Goal: Task Accomplishment & Management: Manage account settings

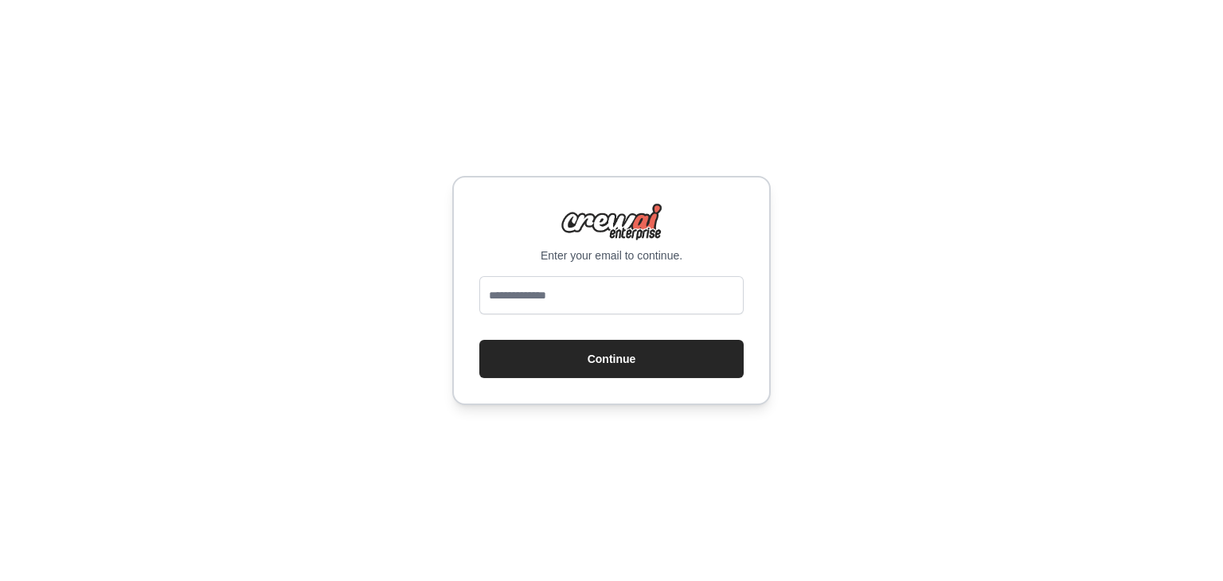
click at [517, 291] on input "email" at bounding box center [612, 295] width 264 height 38
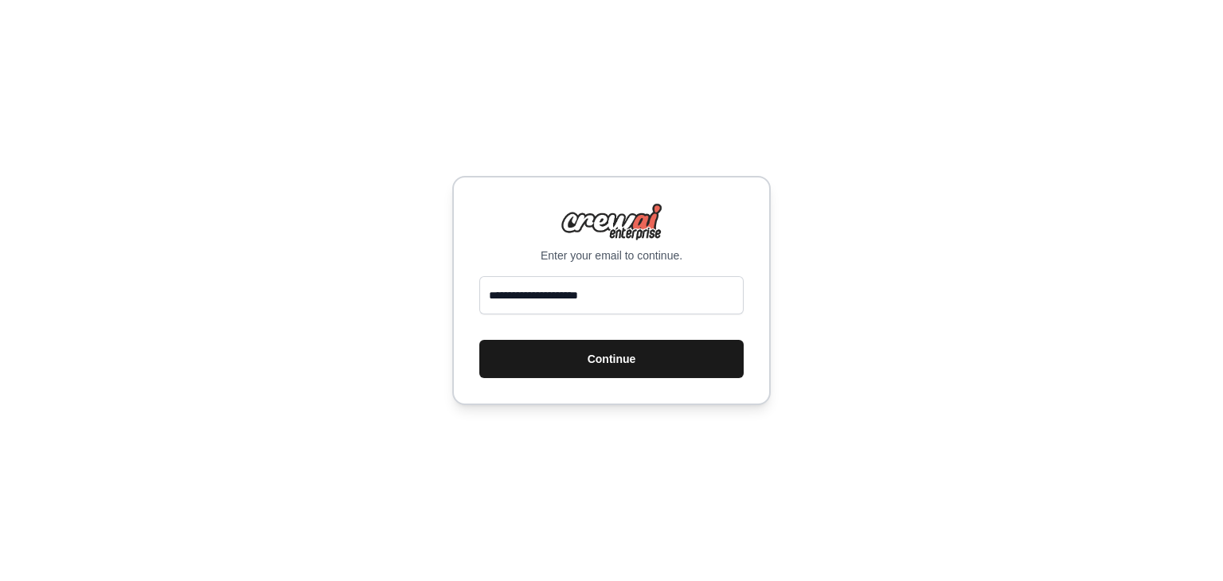
type input "**********"
click at [554, 366] on button "Continue" at bounding box center [612, 359] width 264 height 38
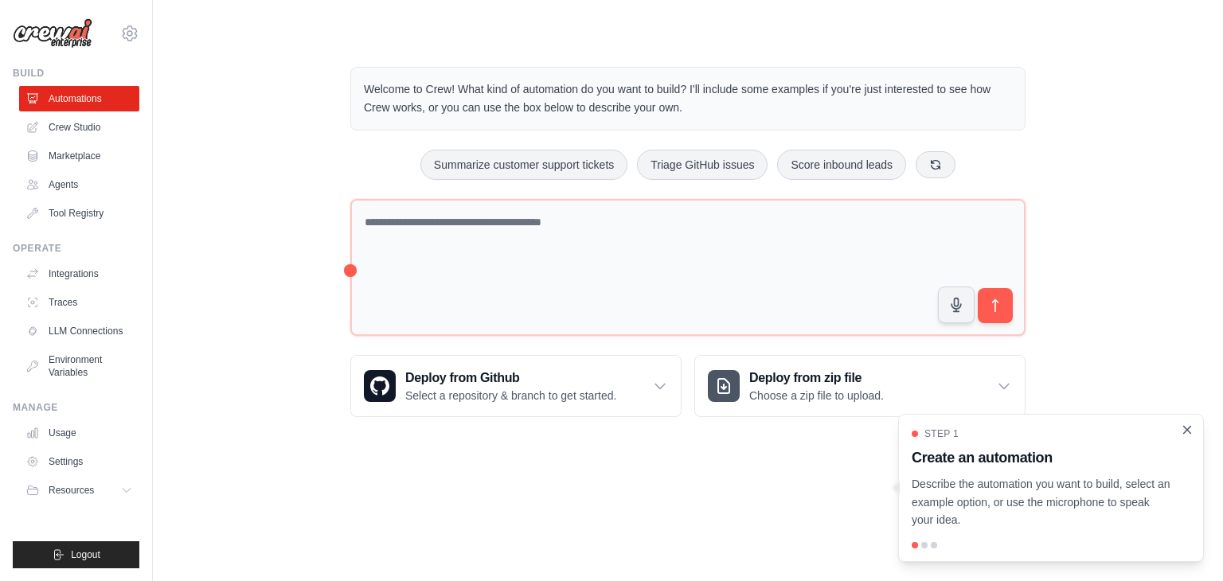
click at [1185, 426] on icon "Close walkthrough" at bounding box center [1187, 430] width 14 height 14
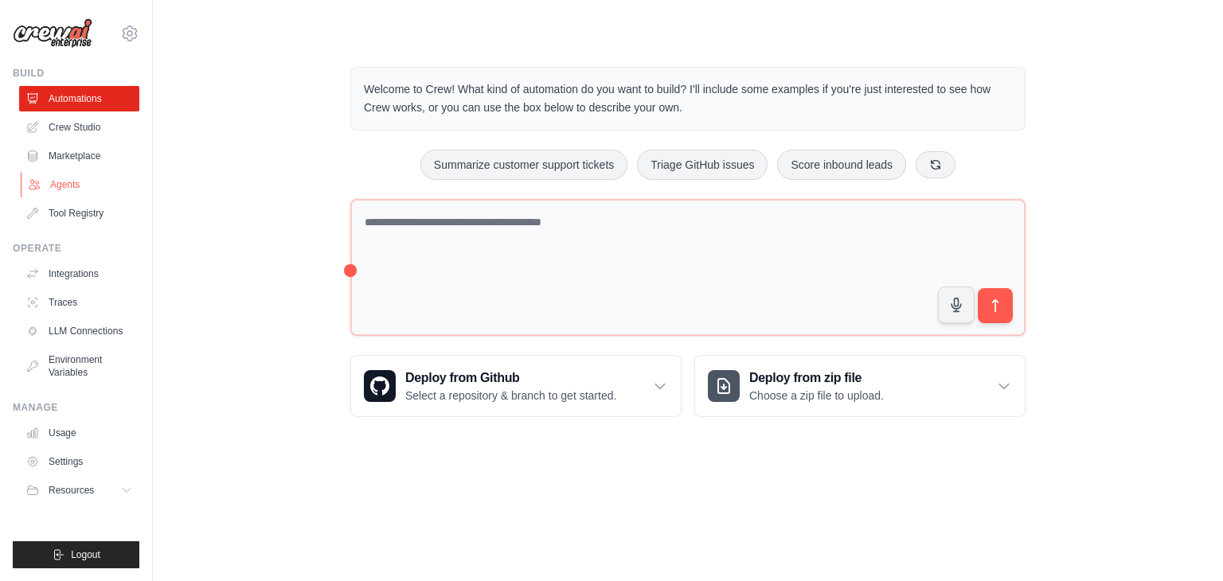
click at [66, 183] on link "Agents" at bounding box center [81, 184] width 120 height 25
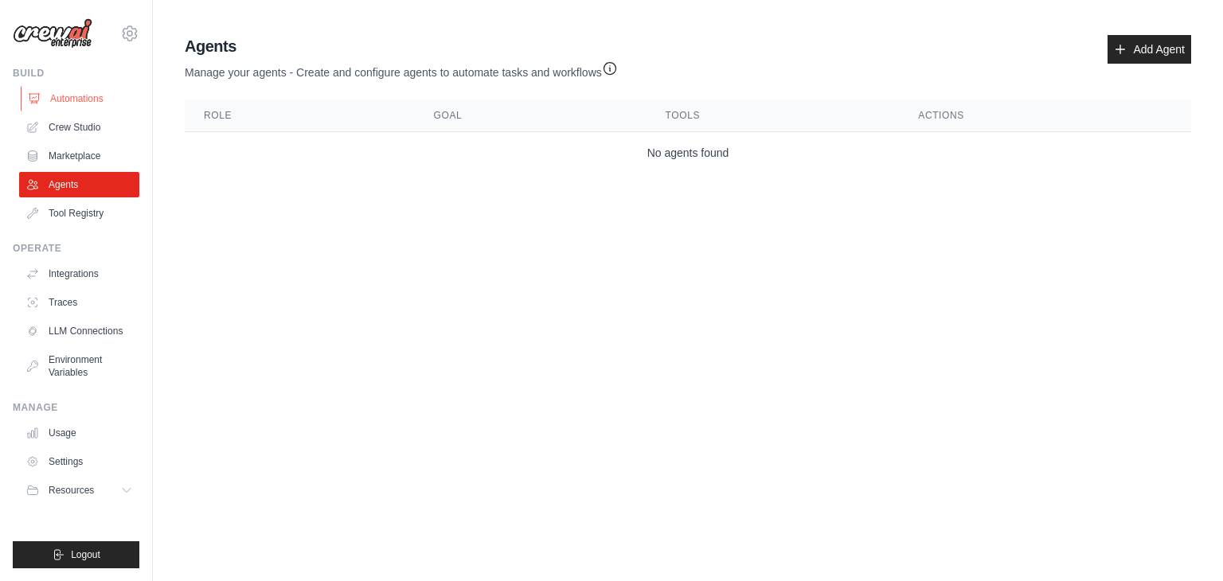
click at [74, 104] on link "Automations" at bounding box center [81, 98] width 120 height 25
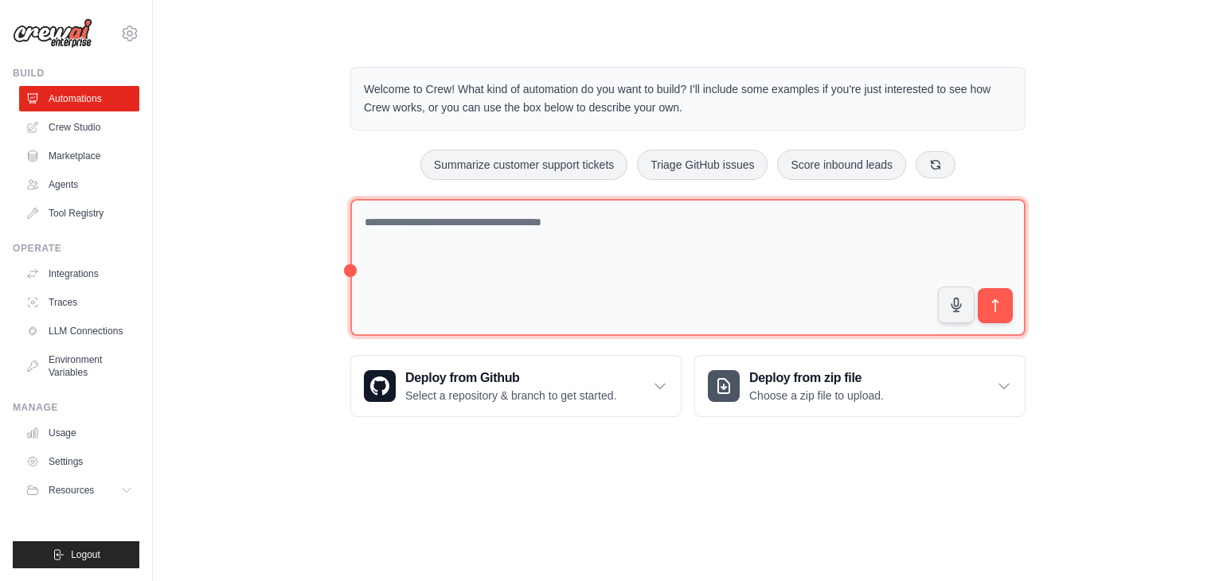
click at [547, 224] on textarea at bounding box center [687, 268] width 675 height 138
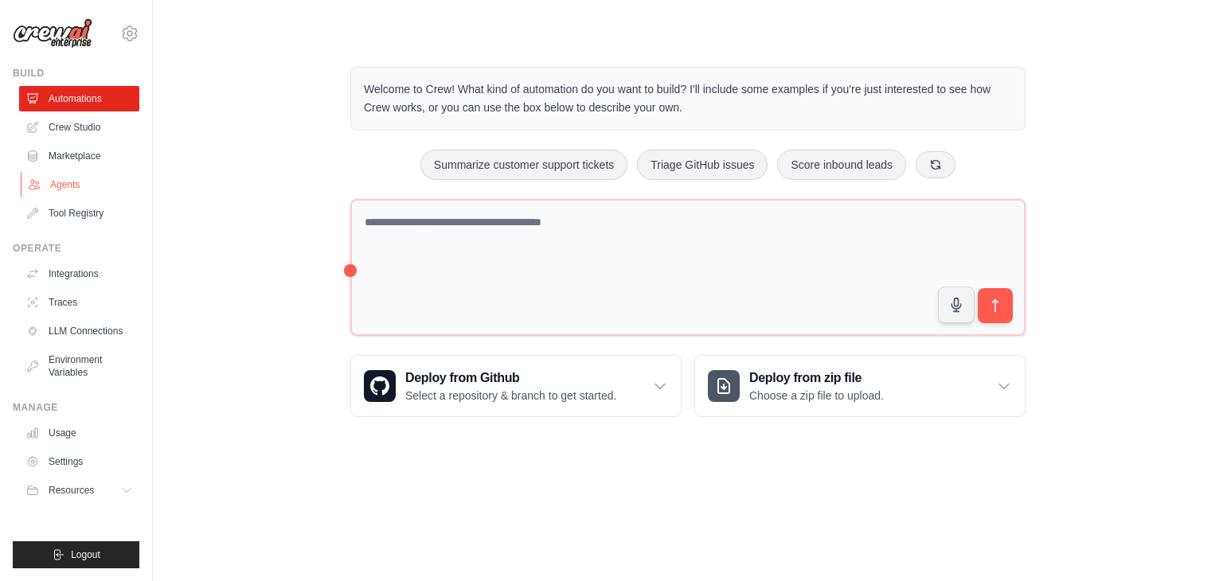
click at [98, 194] on link "Agents" at bounding box center [81, 184] width 120 height 25
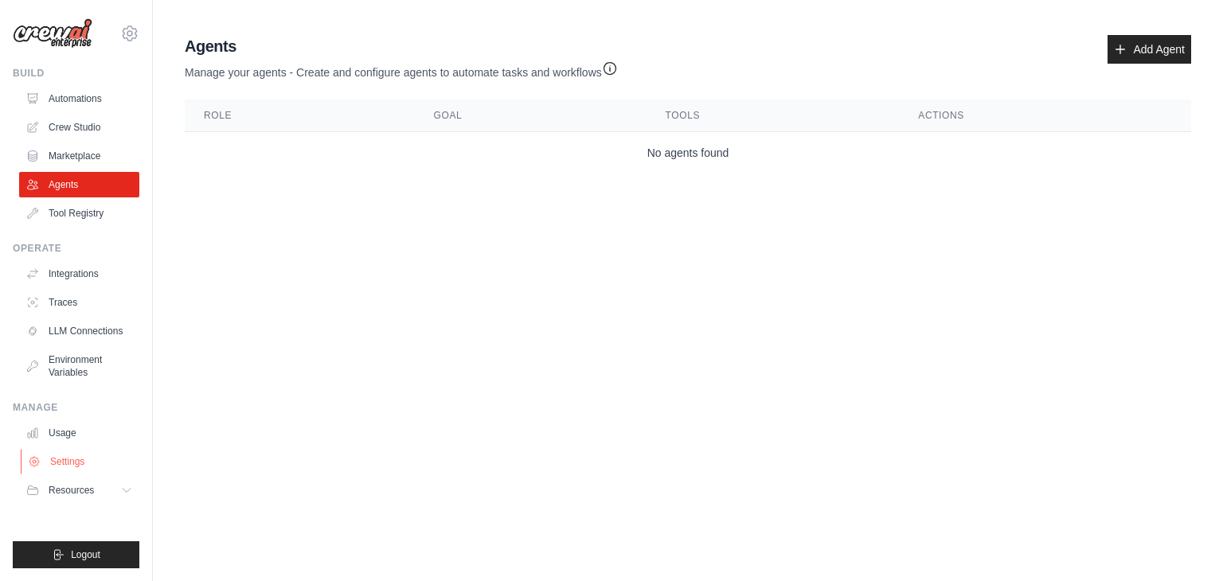
click at [98, 459] on link "Settings" at bounding box center [81, 461] width 120 height 25
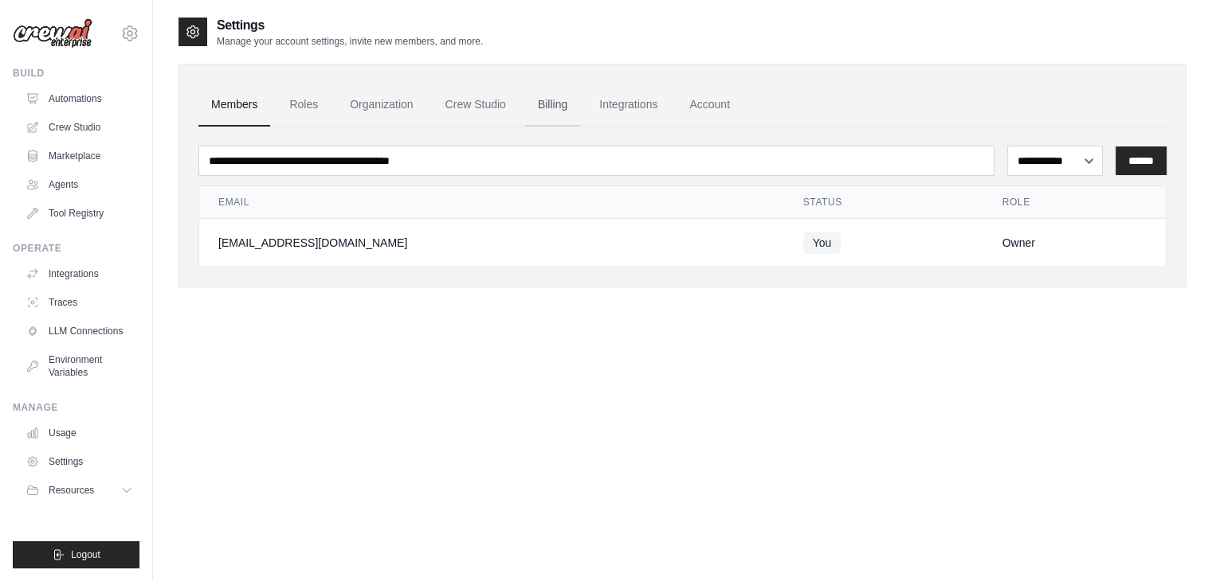
click at [542, 112] on link "Billing" at bounding box center [552, 105] width 55 height 43
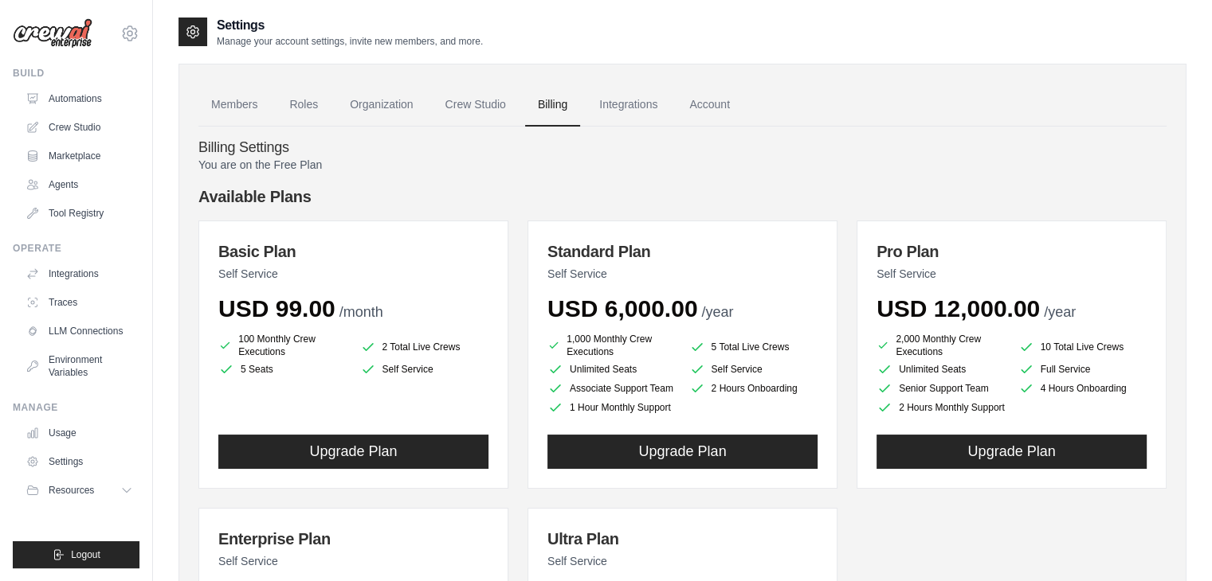
click at [256, 159] on p "You are on the Free Plan" at bounding box center [682, 165] width 968 height 16
click at [409, 132] on div "Billing Settings You are on the Free Plan Available Plans Basic Plan Self Servi…" at bounding box center [682, 474] width 968 height 694
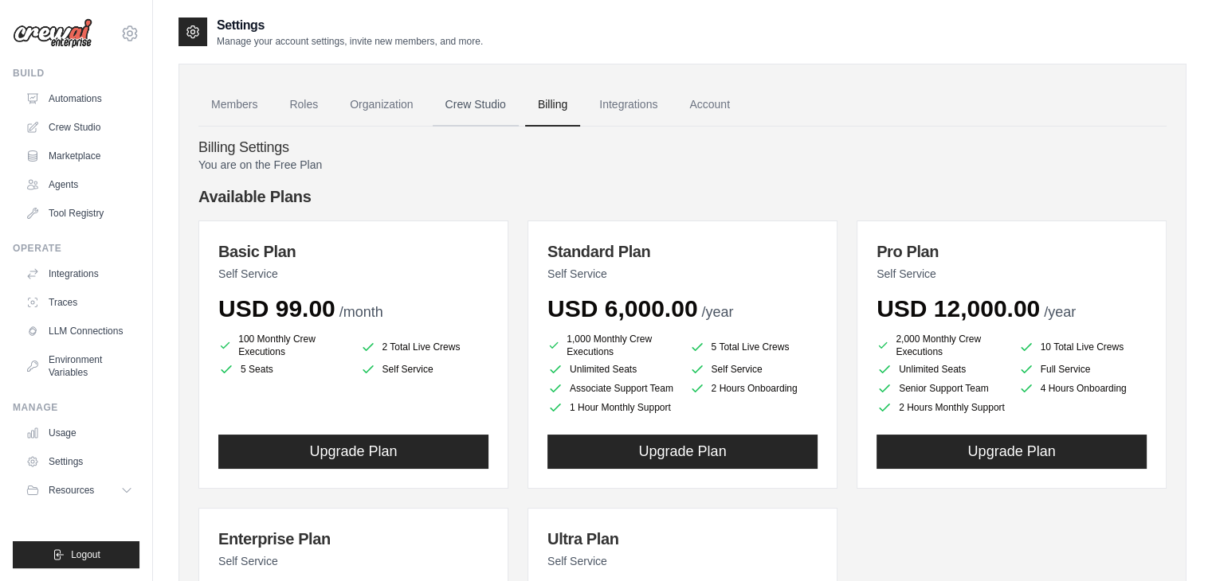
click at [468, 103] on link "Crew Studio" at bounding box center [476, 105] width 86 height 43
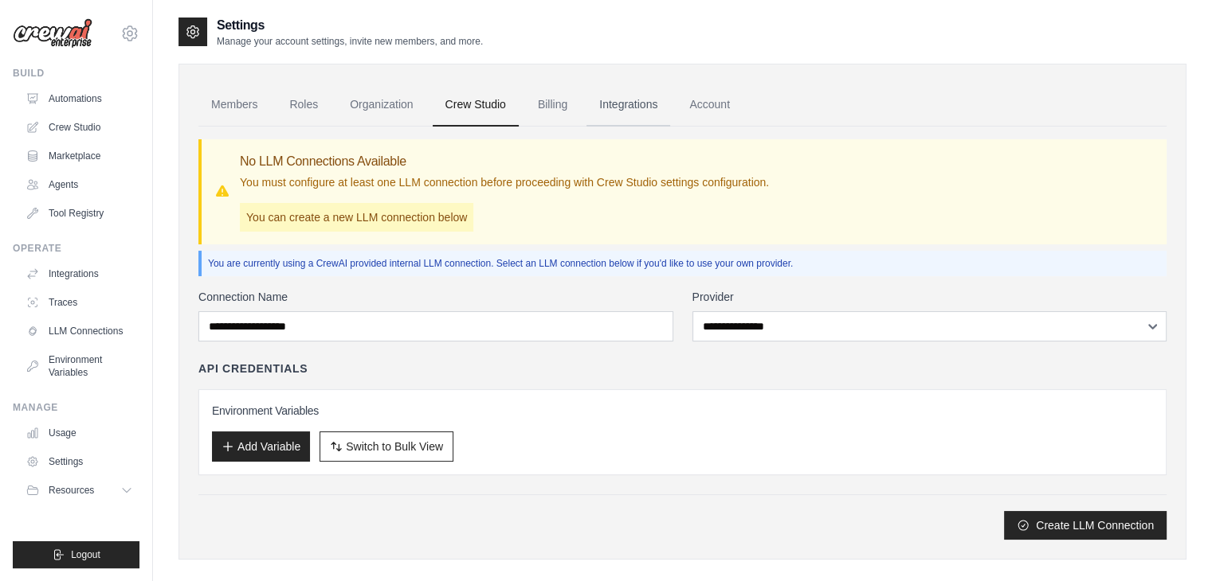
click at [620, 104] on link "Integrations" at bounding box center [628, 105] width 84 height 43
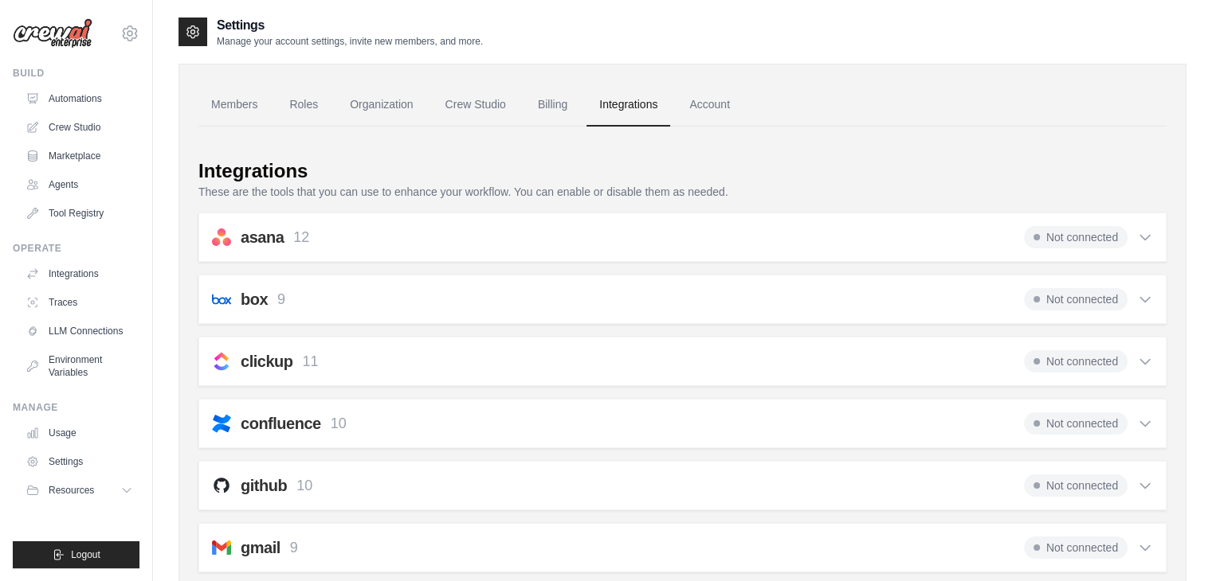
click at [620, 104] on link "Integrations" at bounding box center [628, 105] width 84 height 43
click at [548, 110] on link "Billing" at bounding box center [552, 105] width 55 height 43
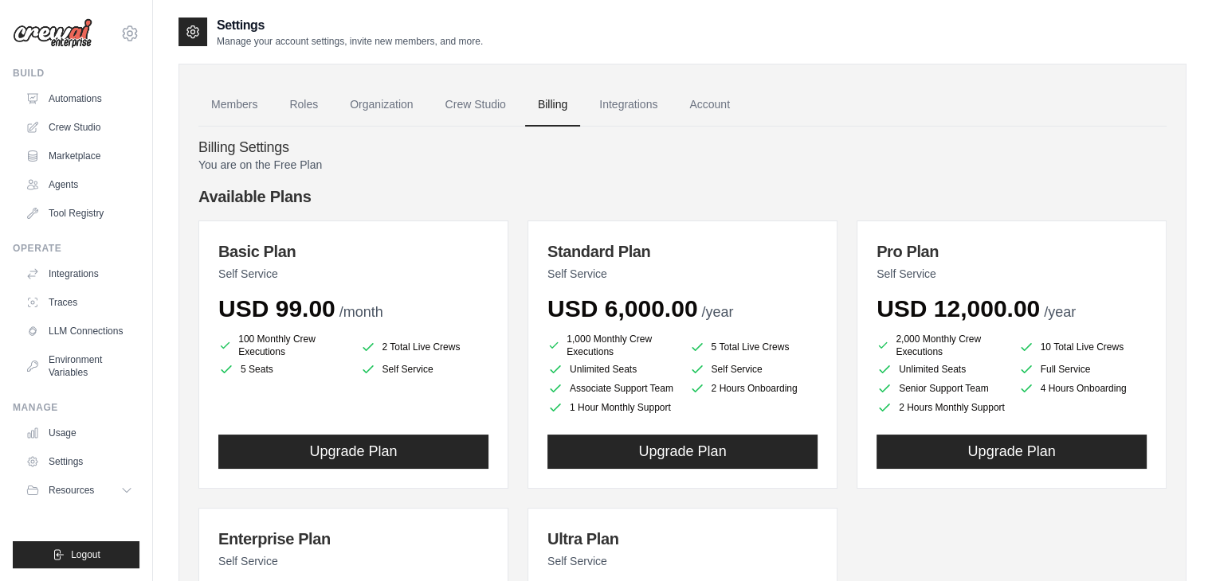
click at [235, 166] on p "You are on the Free Plan" at bounding box center [682, 165] width 968 height 16
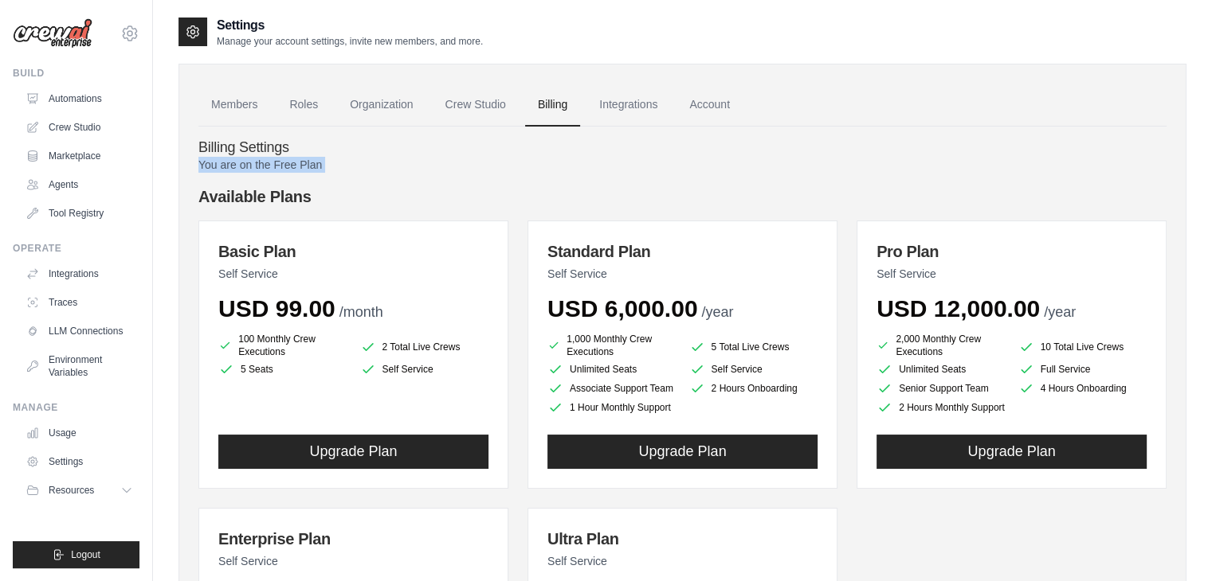
click at [235, 166] on p "You are on the Free Plan" at bounding box center [682, 165] width 968 height 16
click at [242, 100] on link "Members" at bounding box center [234, 105] width 72 height 43
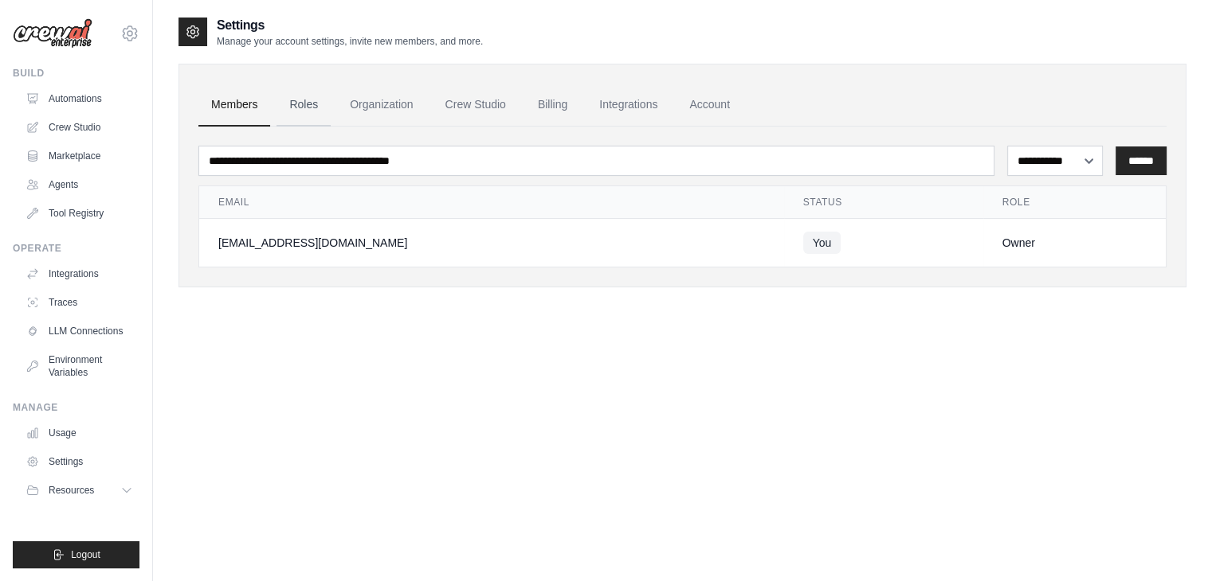
click at [323, 100] on link "Roles" at bounding box center [303, 105] width 54 height 43
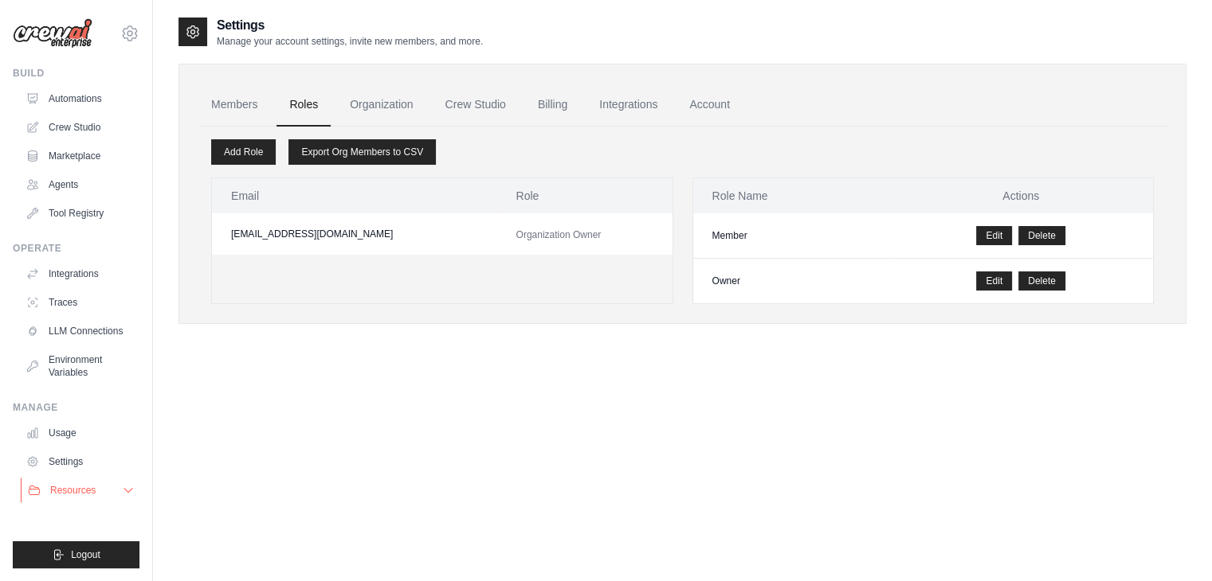
click at [89, 497] on button "Resources" at bounding box center [81, 490] width 120 height 25
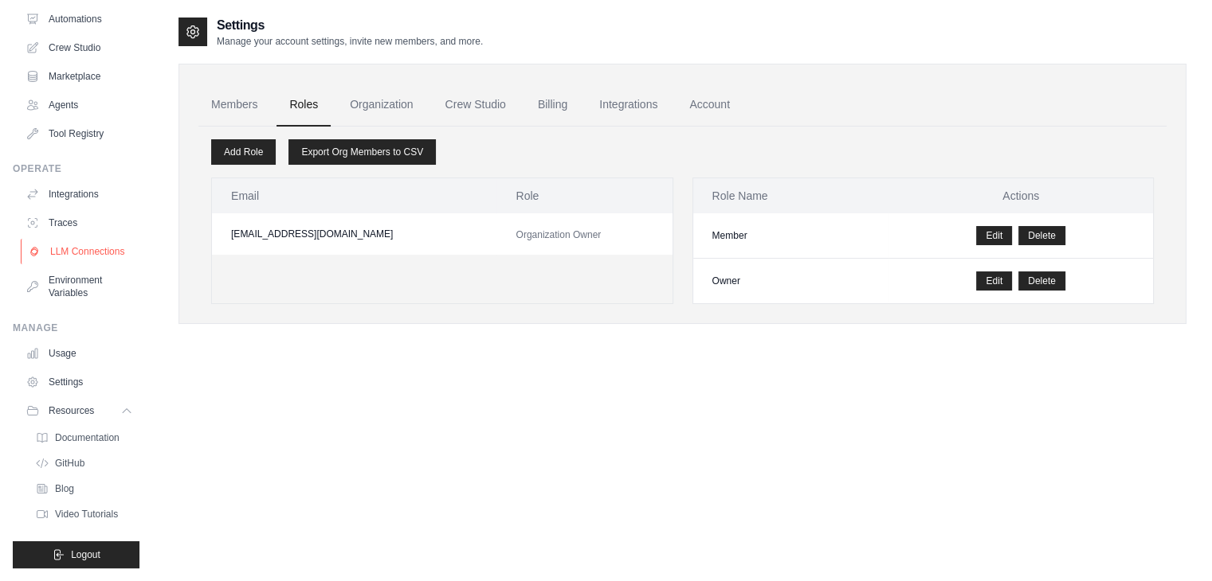
click at [85, 244] on link "LLM Connections" at bounding box center [81, 251] width 120 height 25
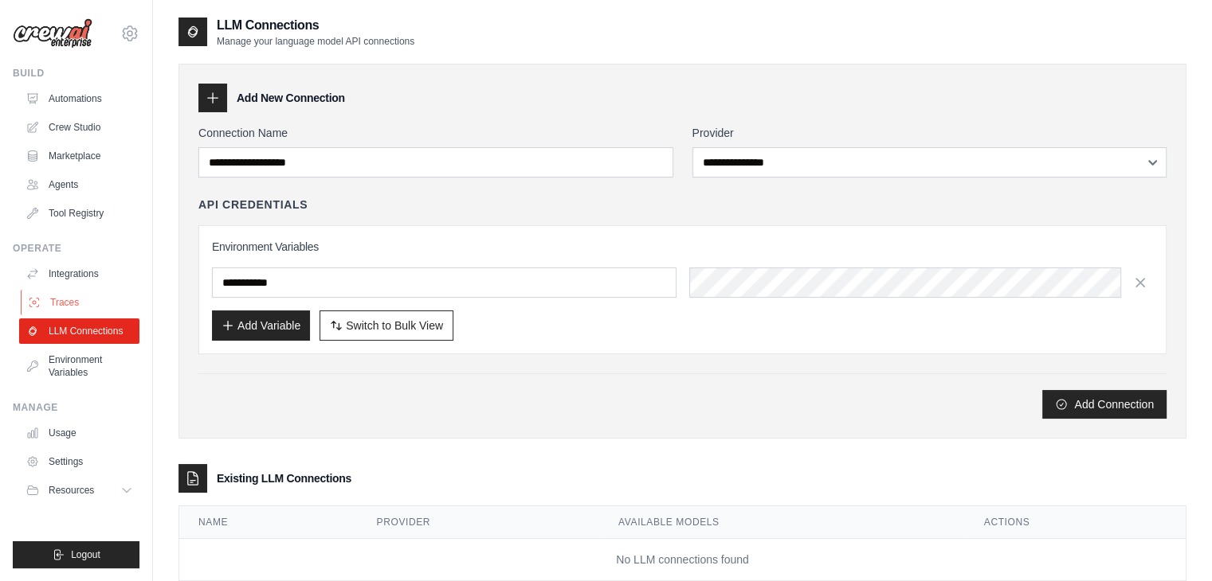
click at [24, 300] on link "Traces" at bounding box center [81, 302] width 120 height 25
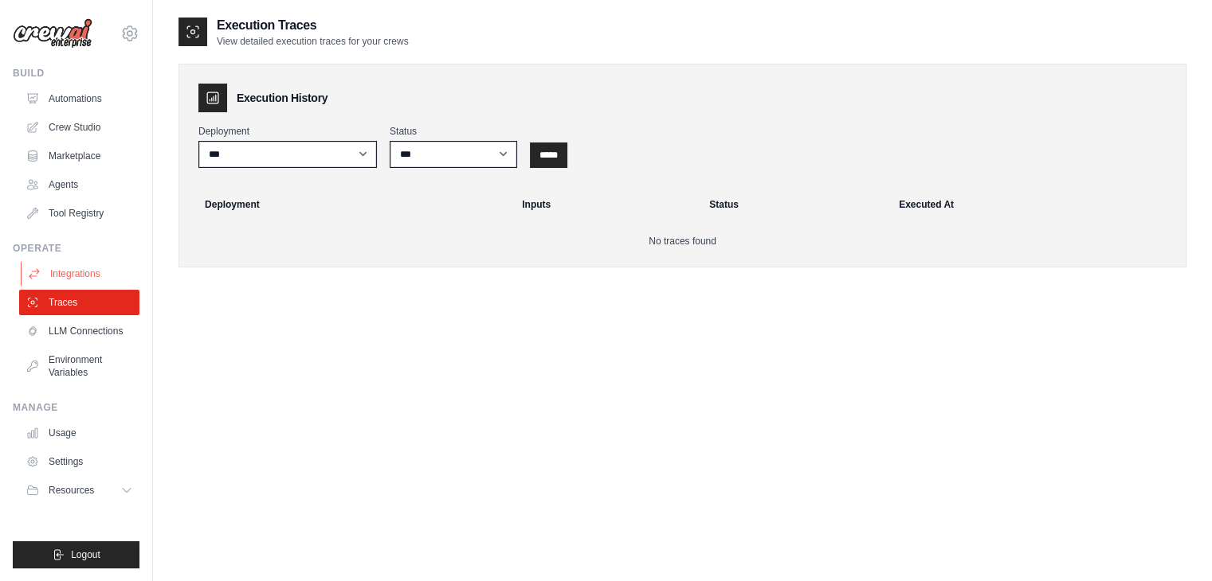
click at [60, 261] on link "Integrations" at bounding box center [81, 273] width 120 height 25
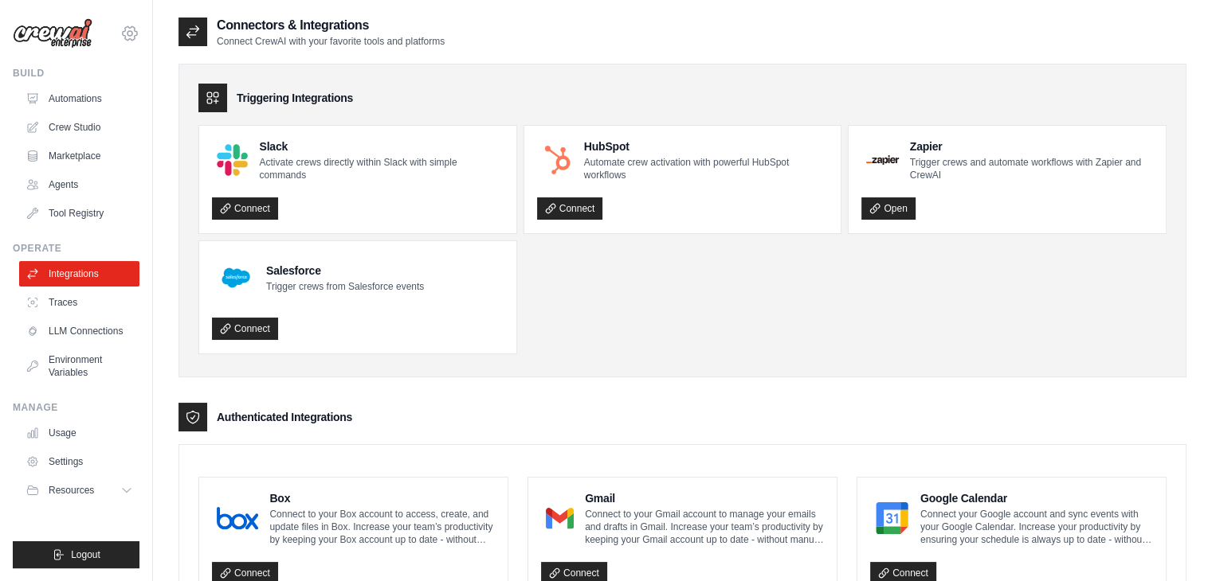
click at [127, 26] on icon at bounding box center [130, 33] width 14 height 14
click at [80, 109] on link "Settings" at bounding box center [130, 107] width 140 height 29
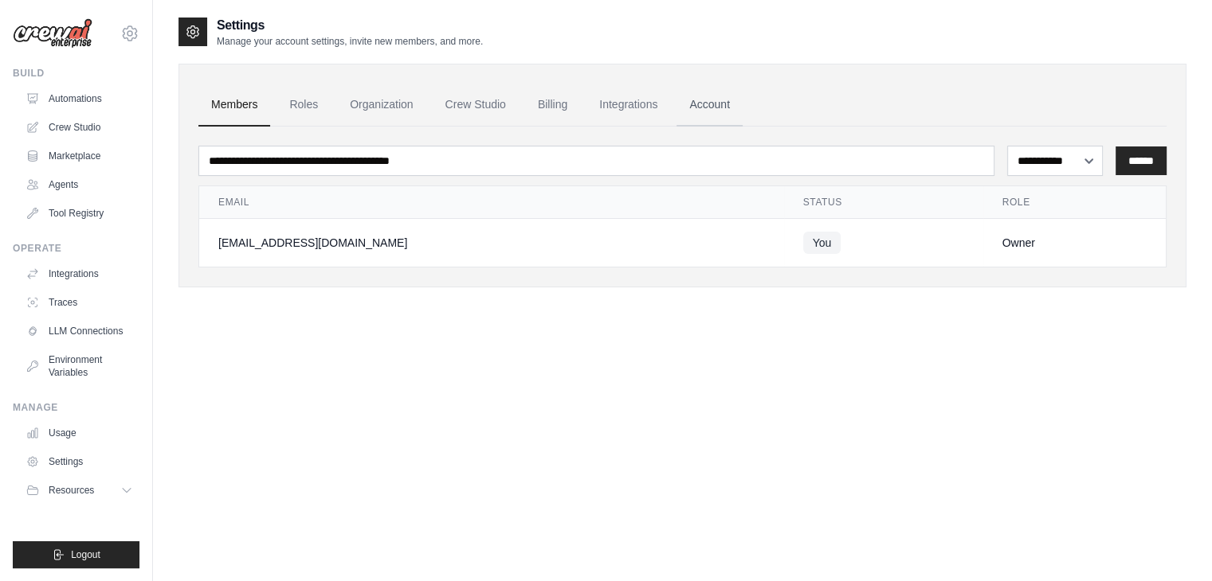
click at [731, 98] on link "Account" at bounding box center [709, 105] width 66 height 43
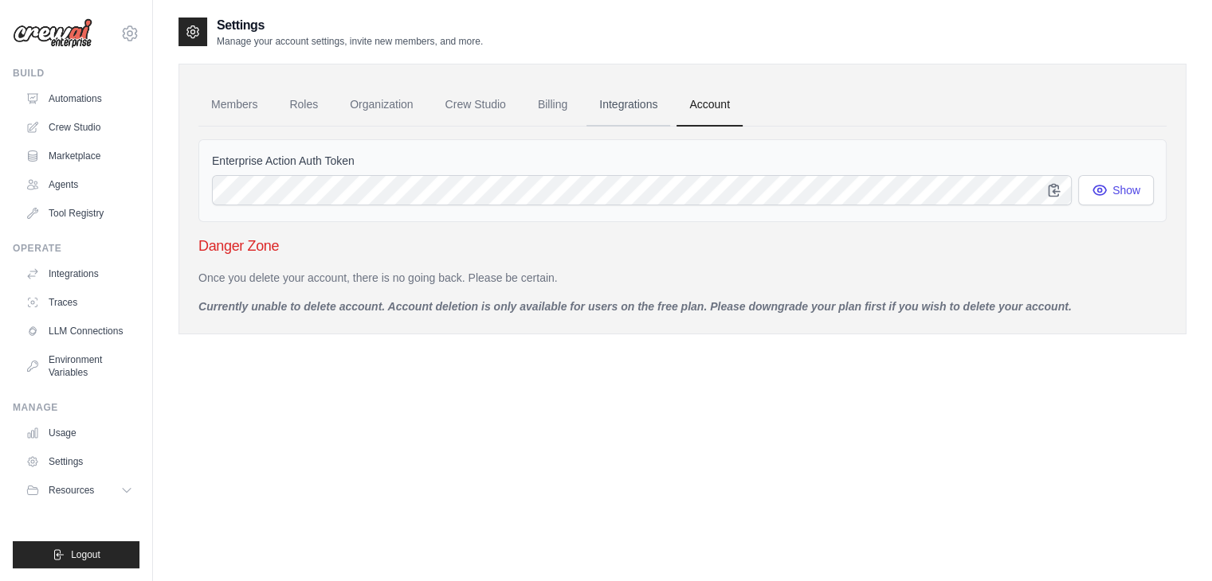
click at [645, 108] on link "Integrations" at bounding box center [628, 105] width 84 height 43
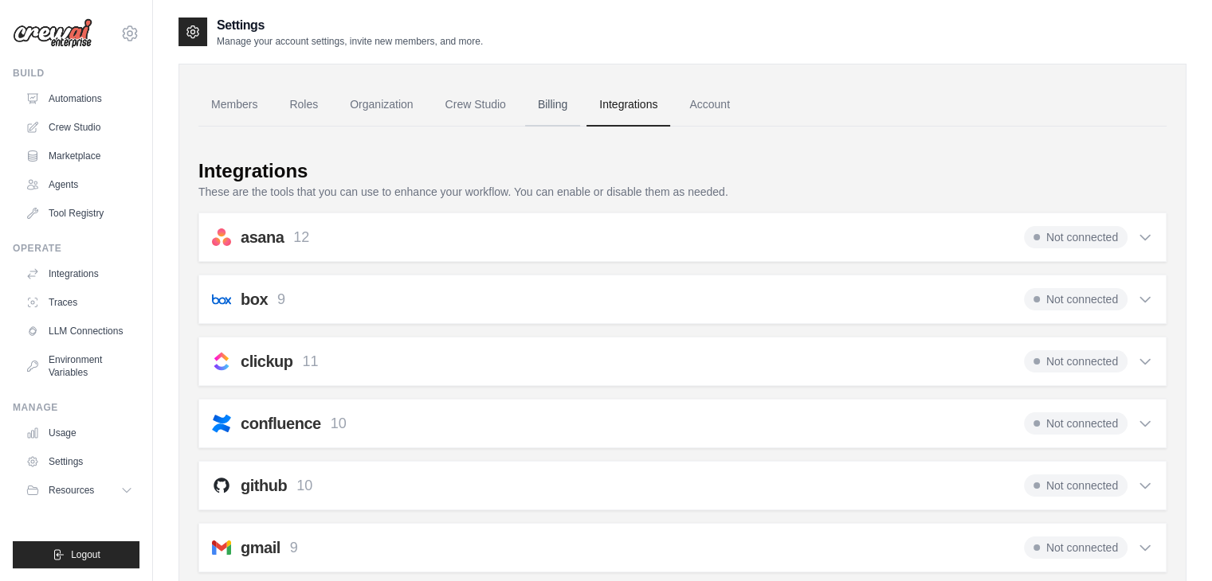
click at [534, 101] on link "Billing" at bounding box center [552, 105] width 55 height 43
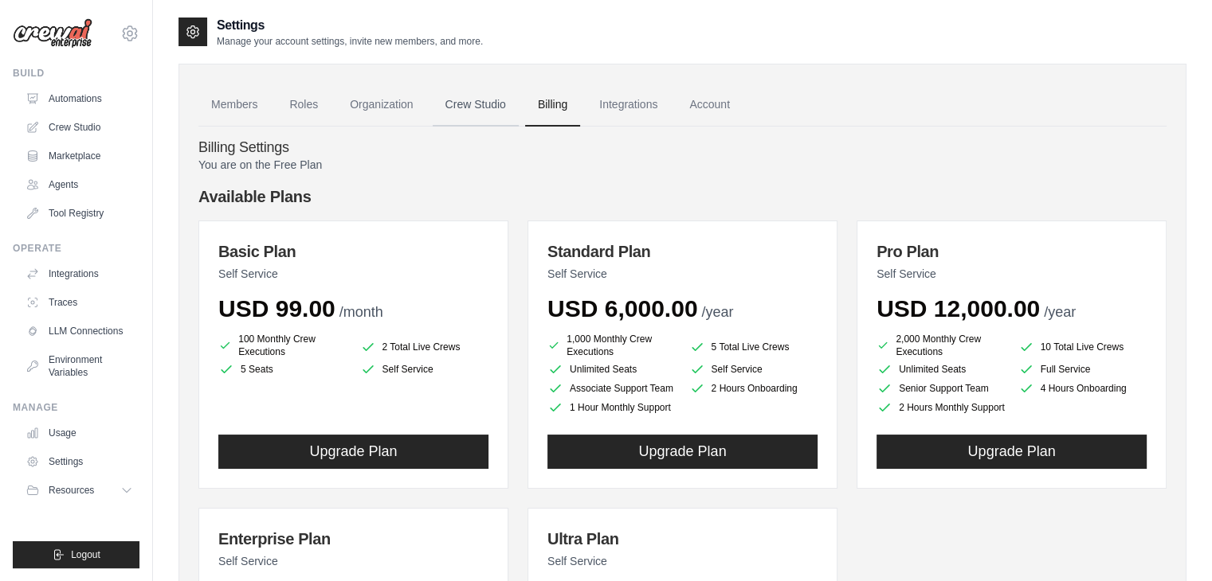
click at [448, 115] on link "Crew Studio" at bounding box center [476, 105] width 86 height 43
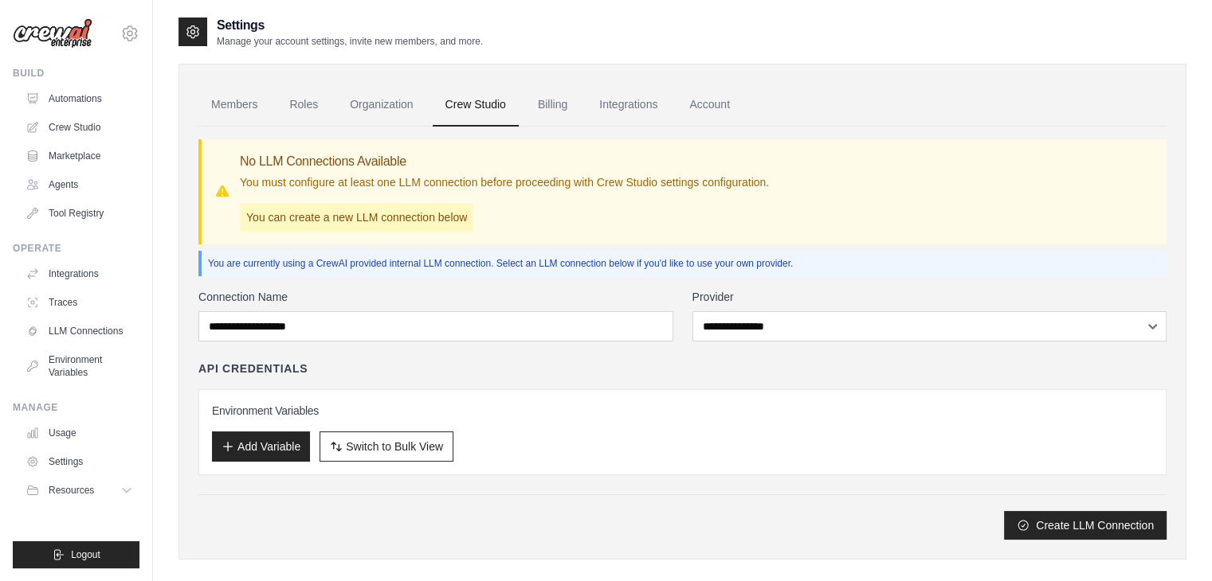
click at [361, 104] on link "Organization" at bounding box center [381, 105] width 88 height 43
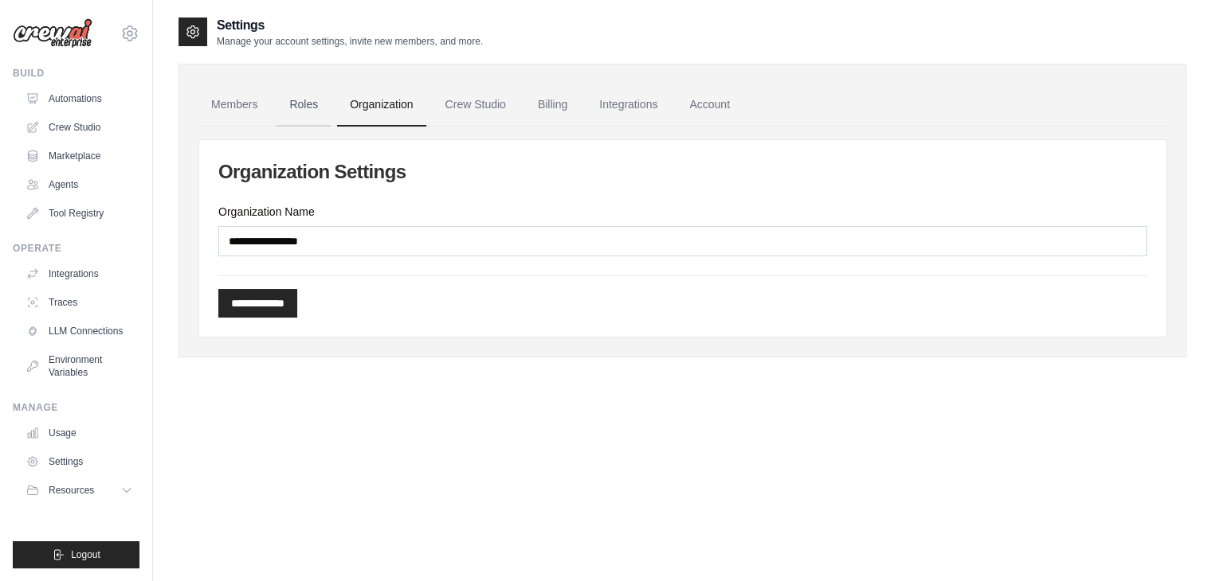
click at [312, 115] on link "Roles" at bounding box center [303, 105] width 54 height 43
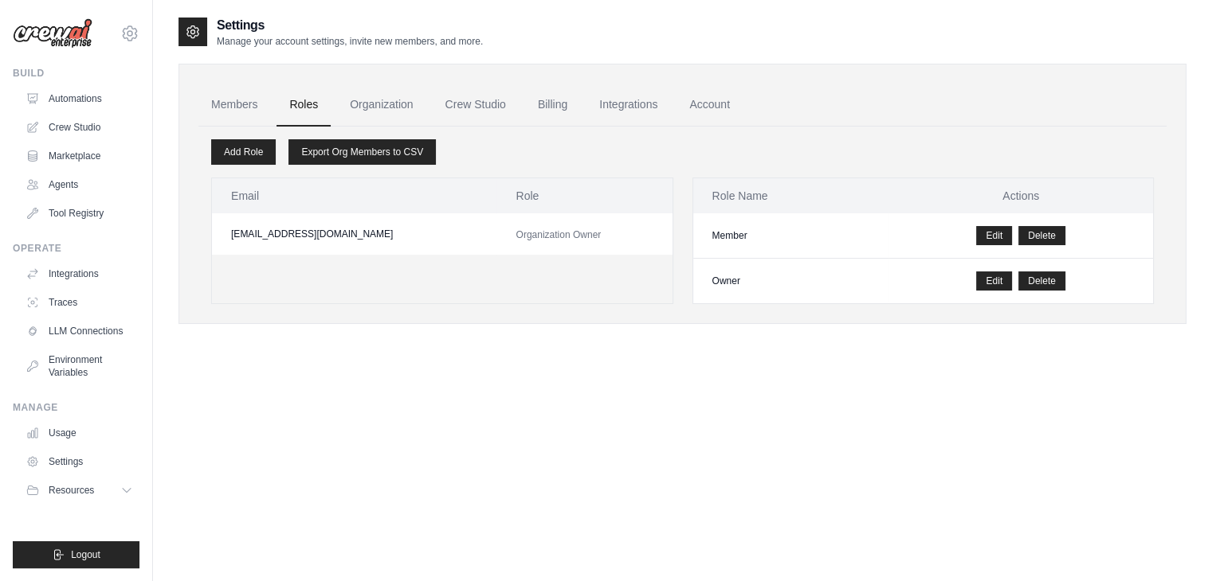
click at [581, 109] on ul "Members Roles Organization Crew Studio Billing Integrations Account" at bounding box center [682, 105] width 968 height 43
click at [565, 109] on link "Billing" at bounding box center [552, 105] width 55 height 43
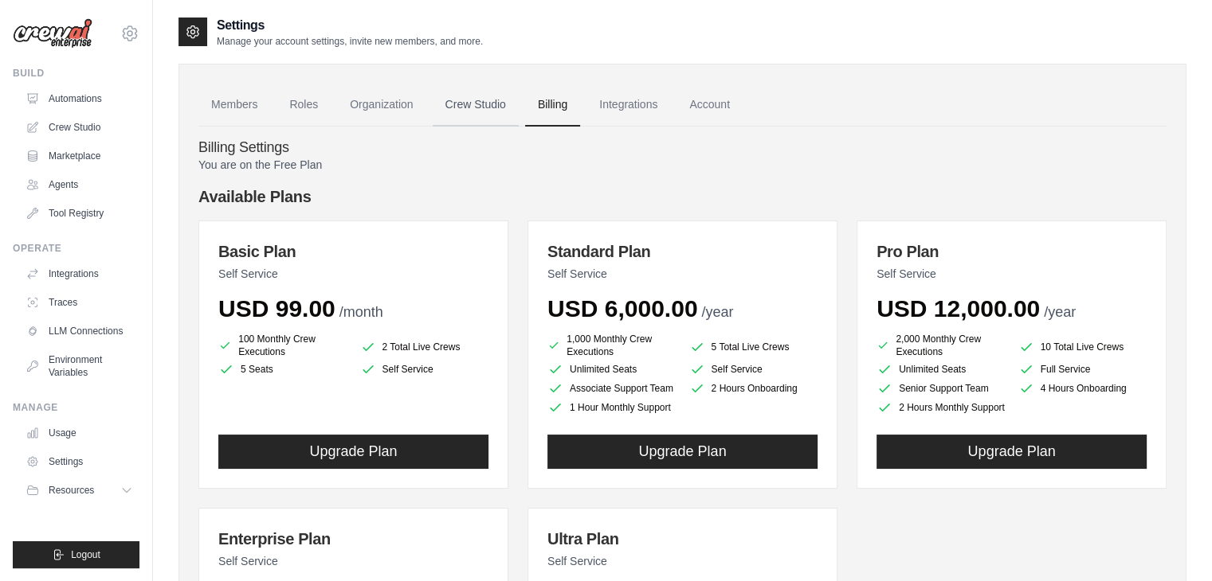
click at [449, 109] on link "Crew Studio" at bounding box center [476, 105] width 86 height 43
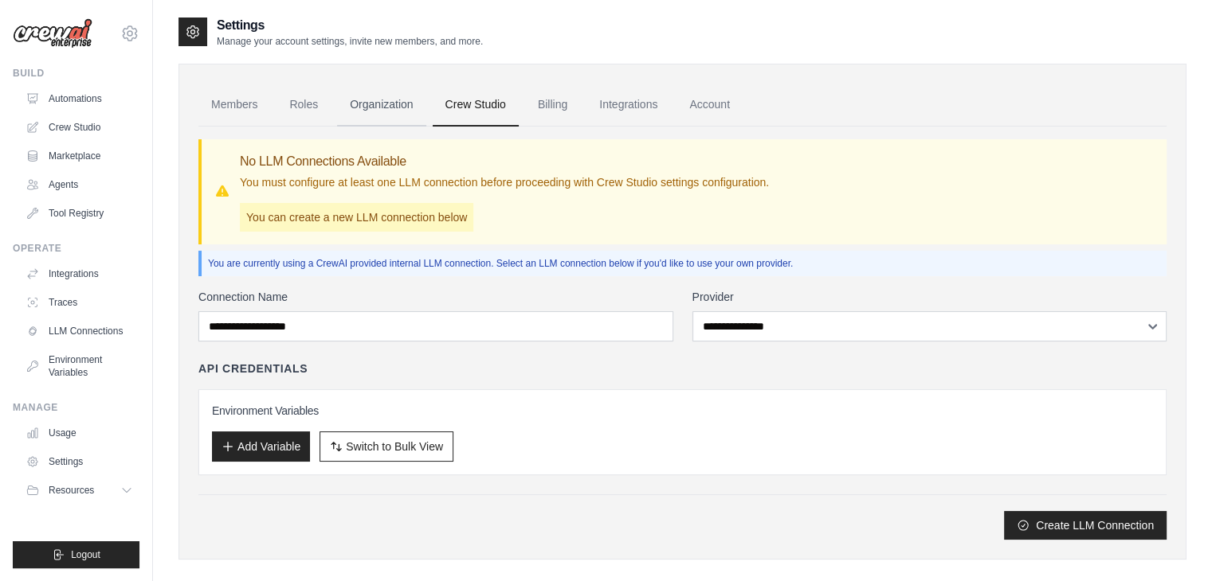
click at [396, 110] on link "Organization" at bounding box center [381, 105] width 88 height 43
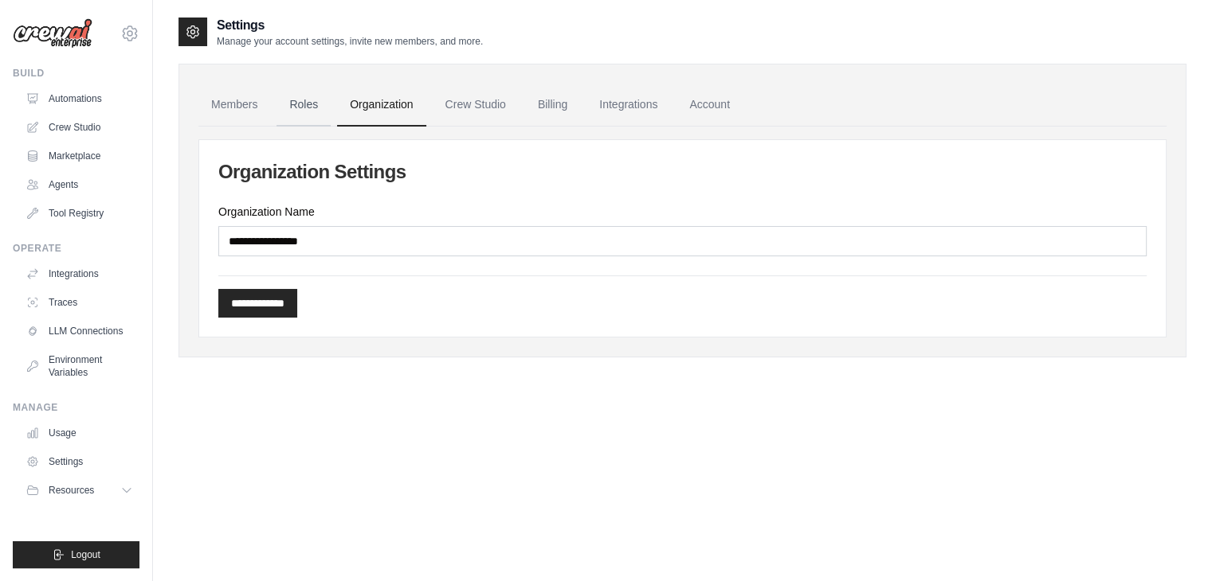
click at [301, 118] on link "Roles" at bounding box center [303, 105] width 54 height 43
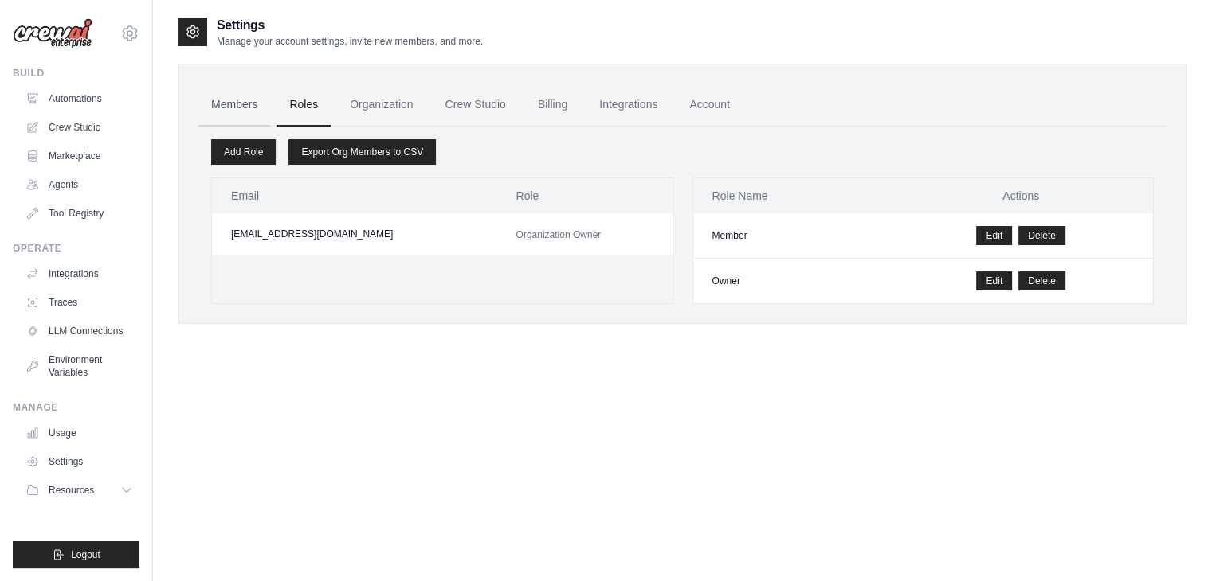
click at [255, 118] on link "Members" at bounding box center [234, 105] width 72 height 43
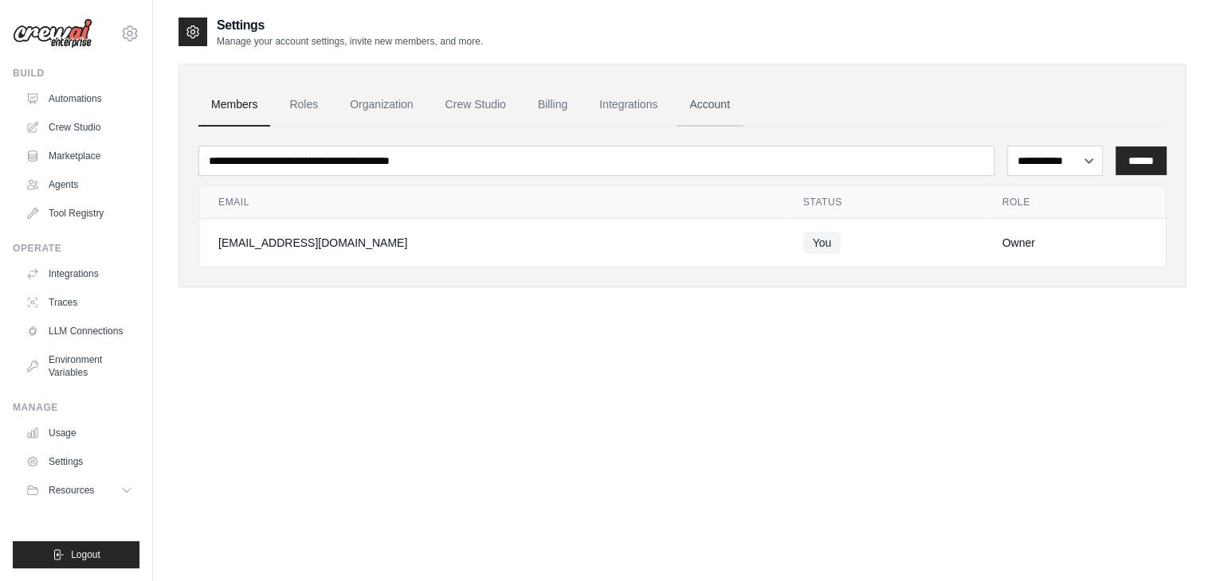
click at [713, 115] on link "Account" at bounding box center [709, 105] width 66 height 43
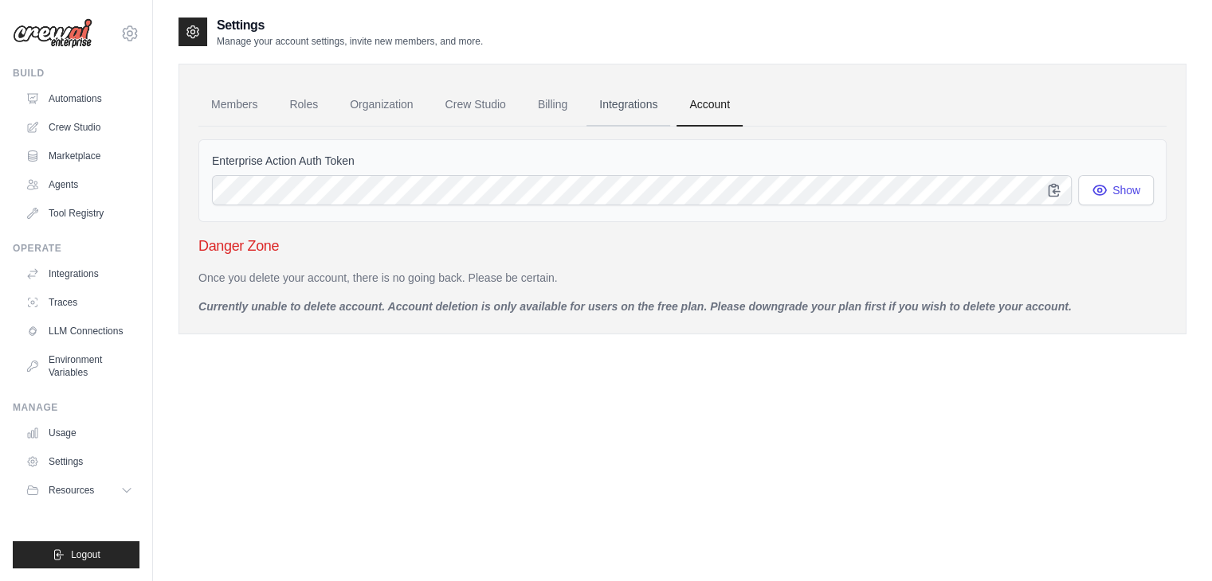
click at [621, 100] on link "Integrations" at bounding box center [628, 105] width 84 height 43
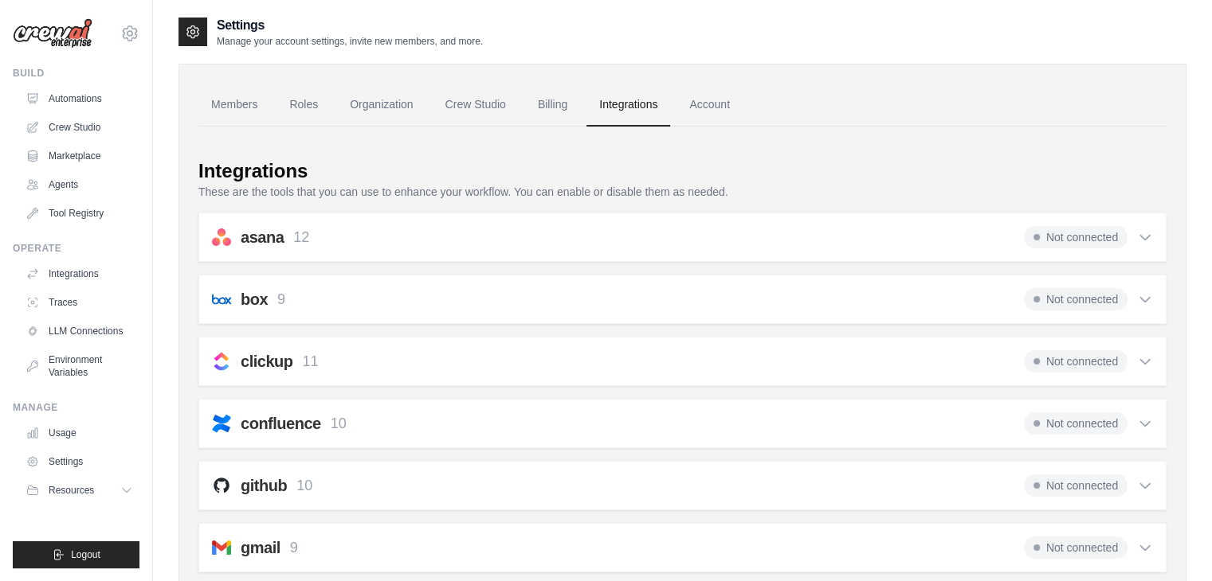
click at [621, 100] on link "Integrations" at bounding box center [628, 105] width 84 height 43
click at [87, 427] on link "Usage" at bounding box center [81, 433] width 120 height 25
